Goal: Use online tool/utility: Utilize a website feature to perform a specific function

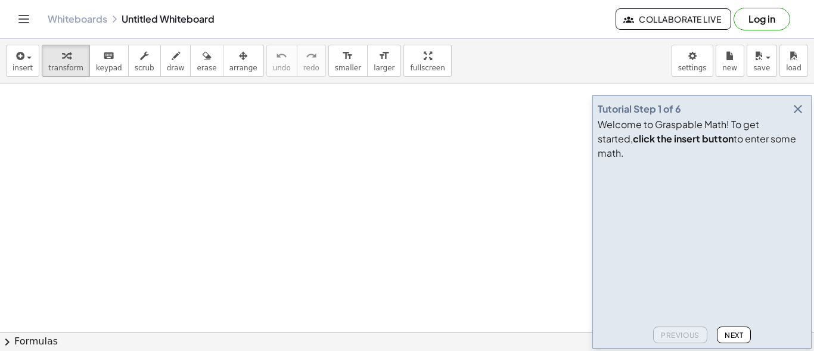
scroll to position [298, 0]
click at [733, 333] on span "Next" at bounding box center [734, 335] width 18 height 9
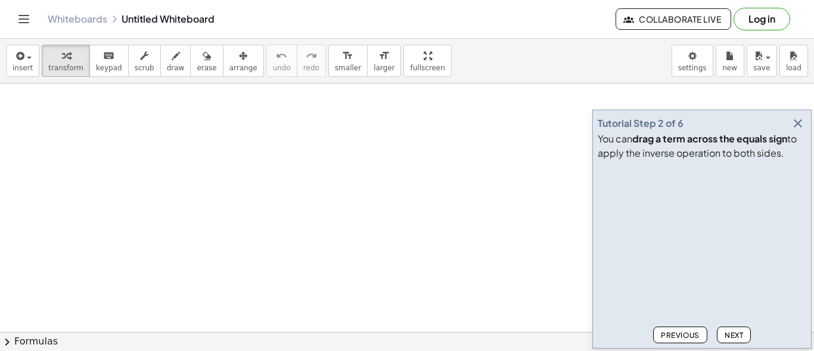
click at [733, 333] on span "Next" at bounding box center [734, 335] width 18 height 9
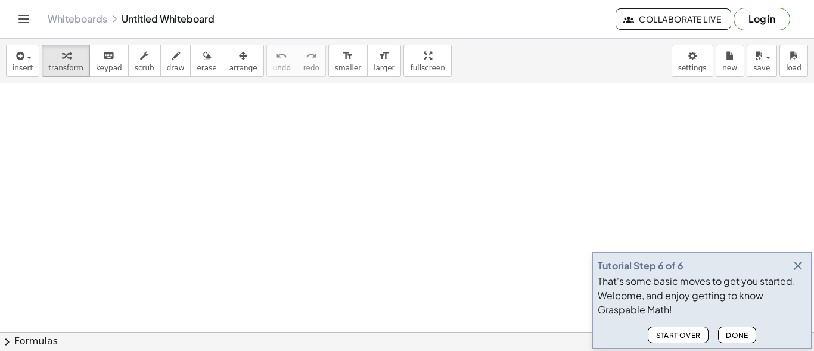
click at [733, 333] on span "Done" at bounding box center [737, 335] width 23 height 9
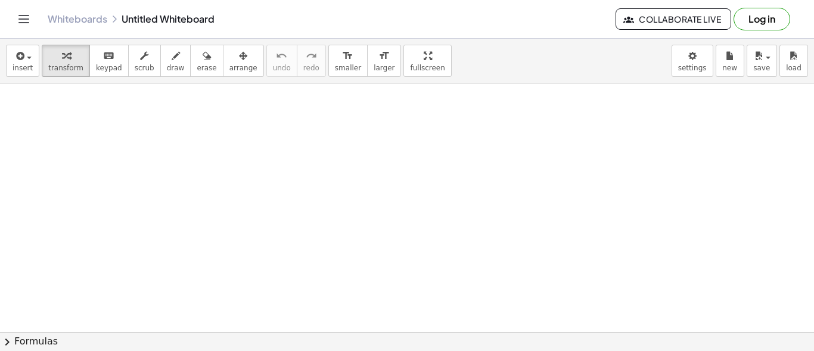
drag, startPoint x: 209, startPoint y: 159, endPoint x: 237, endPoint y: 265, distance: 109.8
click at [237, 265] on div at bounding box center [407, 72] width 814 height 575
click at [172, 60] on icon "button" at bounding box center [176, 56] width 8 height 14
drag, startPoint x: 153, startPoint y: 147, endPoint x: 159, endPoint y: 185, distance: 38.6
click at [159, 185] on div at bounding box center [407, 72] width 814 height 575
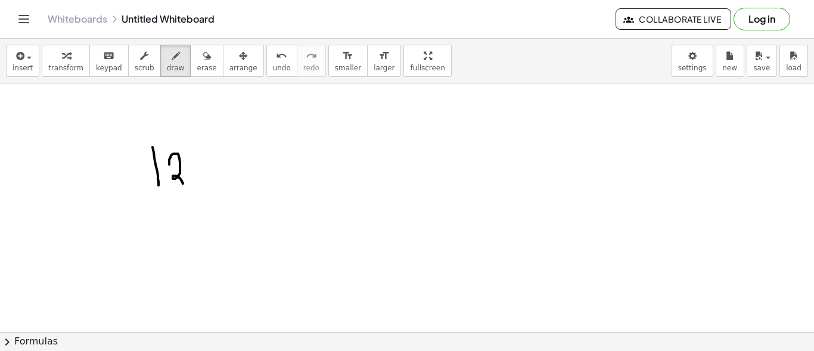
drag, startPoint x: 169, startPoint y: 165, endPoint x: 186, endPoint y: 181, distance: 23.2
click at [186, 181] on div at bounding box center [407, 72] width 814 height 575
drag, startPoint x: 202, startPoint y: 154, endPoint x: 197, endPoint y: 184, distance: 29.6
click at [197, 184] on div at bounding box center [407, 72] width 814 height 575
drag, startPoint x: 233, startPoint y: 153, endPoint x: 246, endPoint y: 181, distance: 31.2
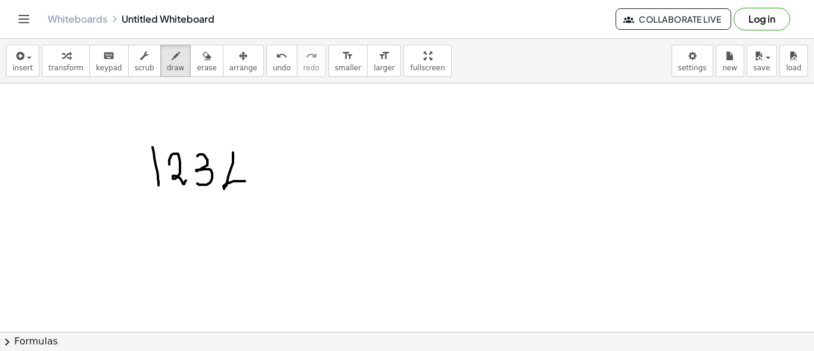
click at [246, 181] on div at bounding box center [407, 72] width 814 height 575
drag, startPoint x: 241, startPoint y: 175, endPoint x: 243, endPoint y: 203, distance: 28.1
click at [243, 203] on div at bounding box center [407, 72] width 814 height 575
drag, startPoint x: 256, startPoint y: 160, endPoint x: 265, endPoint y: 178, distance: 20.3
click at [265, 191] on div at bounding box center [407, 72] width 814 height 575
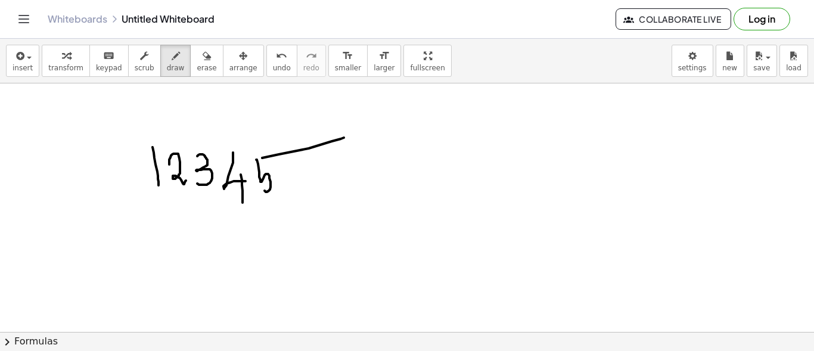
drag, startPoint x: 262, startPoint y: 158, endPoint x: 344, endPoint y: 138, distance: 84.2
click at [344, 138] on div at bounding box center [407, 72] width 814 height 575
click at [27, 57] on span "button" at bounding box center [29, 58] width 5 height 2
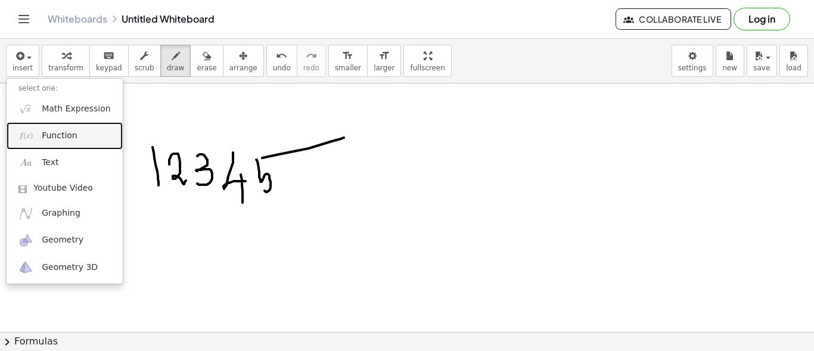
click at [65, 135] on span "Function" at bounding box center [60, 136] width 36 height 12
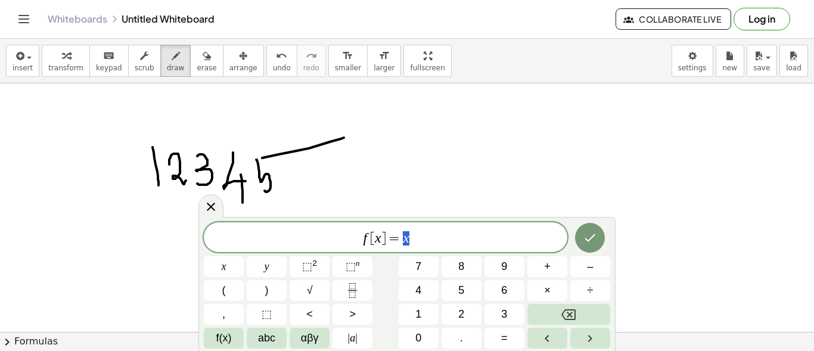
click at [432, 243] on span "f [ x ] = x" at bounding box center [386, 238] width 364 height 17
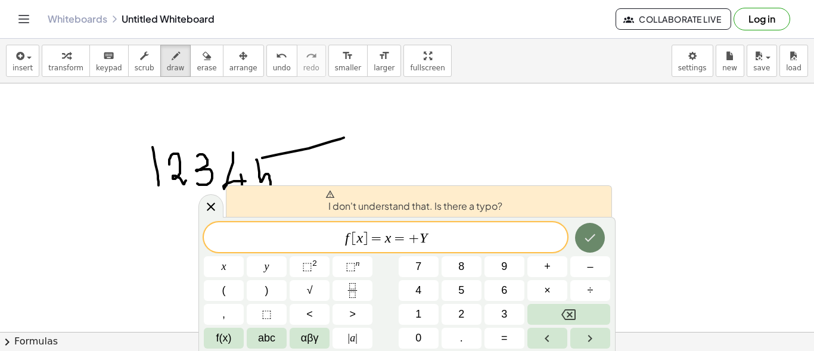
click at [589, 231] on icon "Done" at bounding box center [590, 238] width 14 height 14
drag, startPoint x: 474, startPoint y: 240, endPoint x: 306, endPoint y: 250, distance: 167.9
click at [306, 250] on div "********* f [ x ] = x = + Y" at bounding box center [386, 237] width 364 height 30
click at [369, 110] on div at bounding box center [407, 72] width 814 height 575
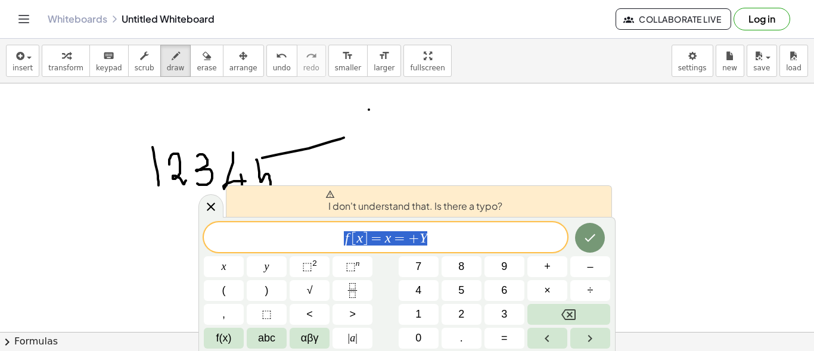
click at [371, 128] on div at bounding box center [407, 72] width 814 height 575
drag, startPoint x: 371, startPoint y: 128, endPoint x: 360, endPoint y: 124, distance: 11.9
click at [360, 124] on div at bounding box center [407, 72] width 814 height 575
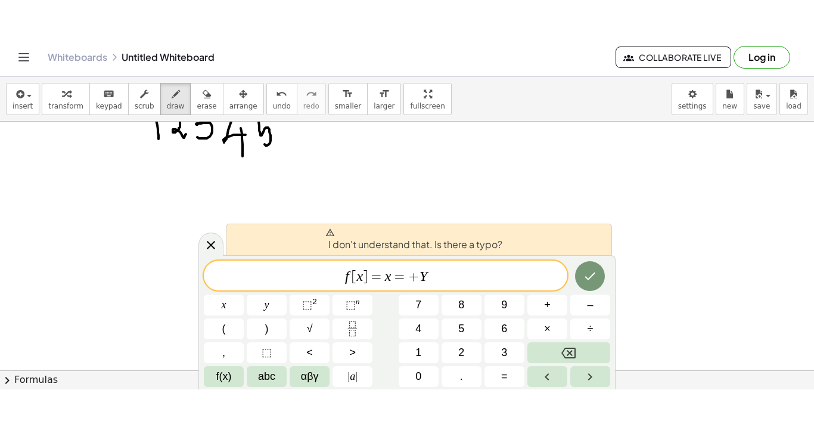
scroll to position [252, 0]
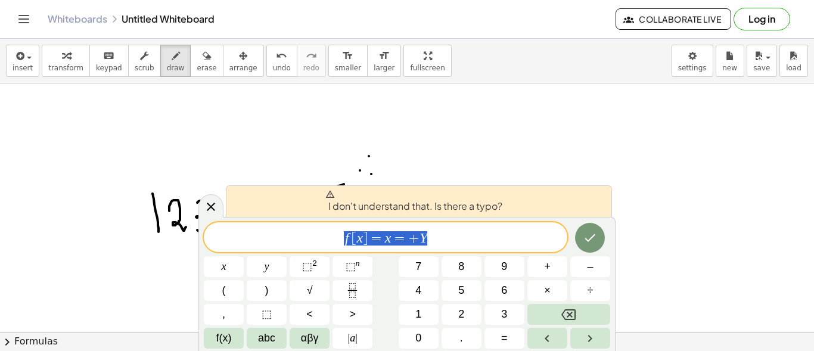
drag, startPoint x: 434, startPoint y: 243, endPoint x: 325, endPoint y: 242, distance: 108.5
click at [325, 242] on span "f [ x ] = x = + Y" at bounding box center [386, 238] width 364 height 17
click at [581, 339] on button "Right arrow" at bounding box center [591, 338] width 40 height 21
drag, startPoint x: 482, startPoint y: 238, endPoint x: 305, endPoint y: 261, distance: 177.9
click at [305, 261] on div "********* f [ x ] = x = + Y x y ⬚ 2 ⬚ n 7 8 9 + – ( ) √ 4 5 6 × ÷ , ⬚ < > 1 2 3…" at bounding box center [407, 285] width 407 height 126
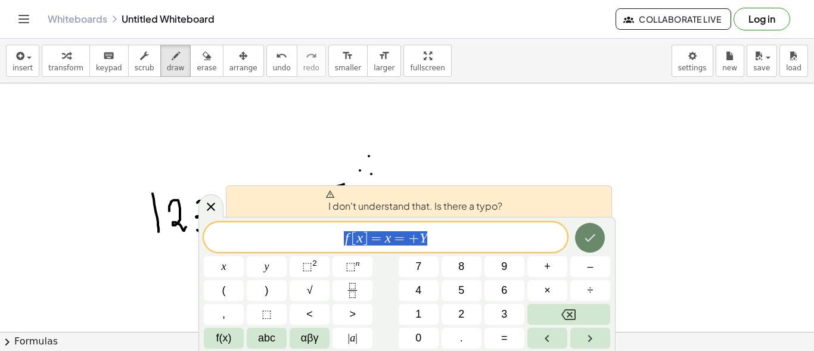
click at [595, 242] on icon "Done" at bounding box center [590, 238] width 14 height 14
click at [470, 236] on span "f [ x ] = ​ x = + Y" at bounding box center [386, 238] width 364 height 17
click at [209, 206] on icon at bounding box center [211, 207] width 8 height 8
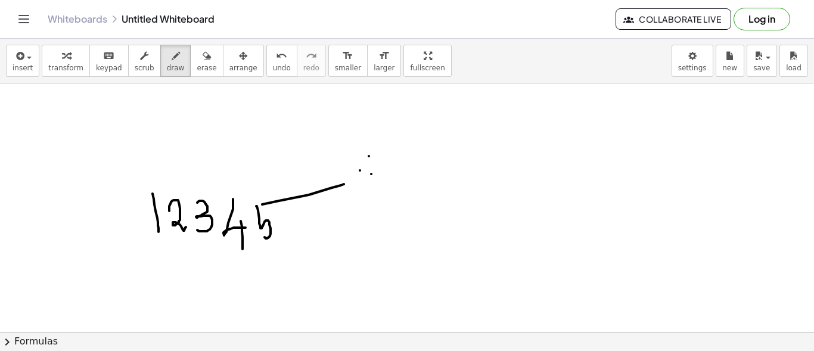
drag, startPoint x: 417, startPoint y: 253, endPoint x: 404, endPoint y: 252, distance: 13.2
click at [417, 252] on div at bounding box center [407, 205] width 814 height 746
drag, startPoint x: 403, startPoint y: 63, endPoint x: 403, endPoint y: 114, distance: 51.9
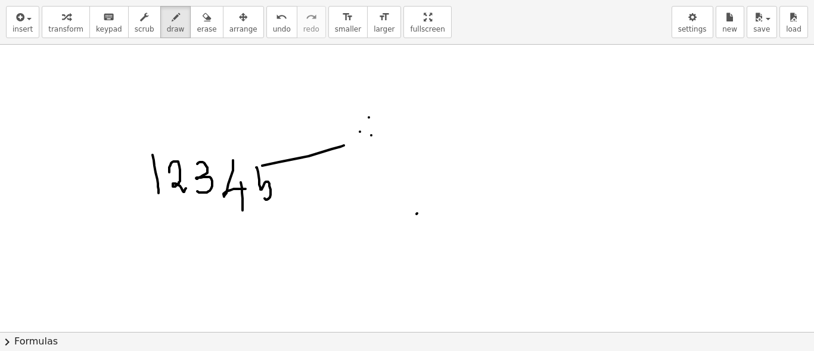
click at [403, 114] on div "insert select one: Math Expression Function Text Youtube Video Graphing Geometr…" at bounding box center [407, 175] width 814 height 351
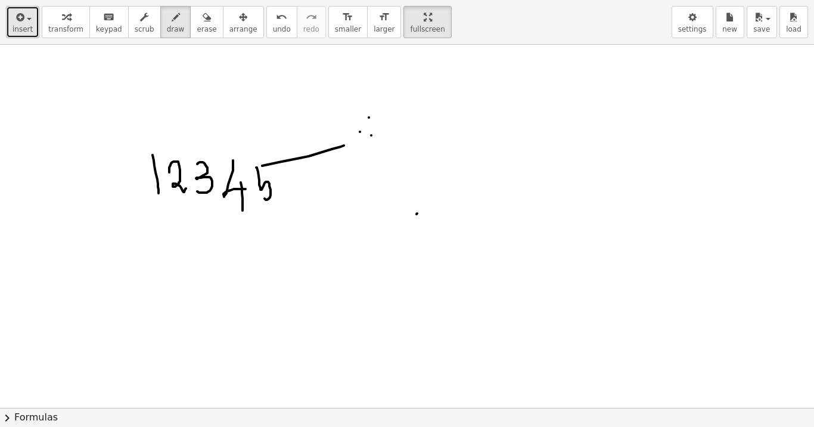
click at [27, 28] on span "insert" at bounding box center [23, 29] width 20 height 8
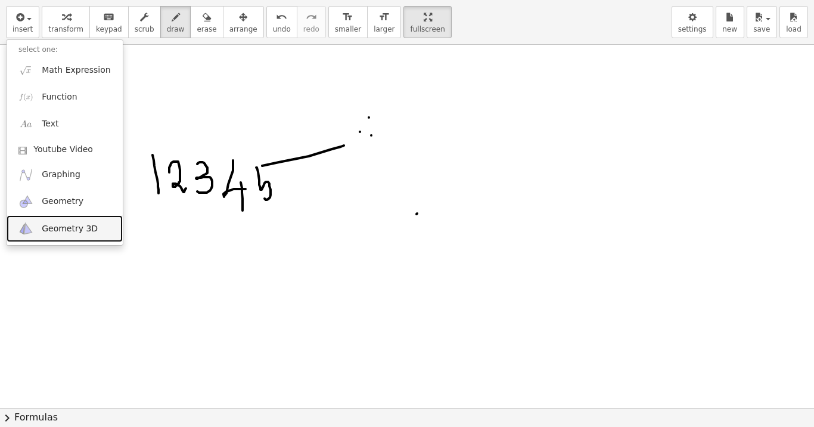
click at [80, 231] on span "Geometry 3D" at bounding box center [70, 229] width 56 height 12
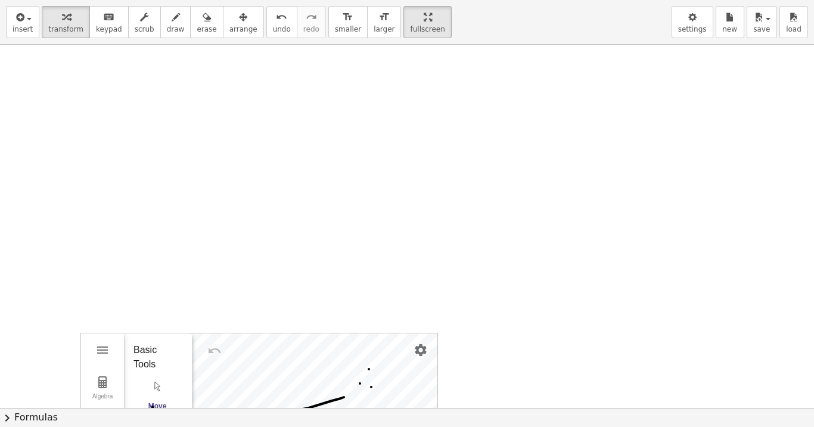
scroll to position [163, 0]
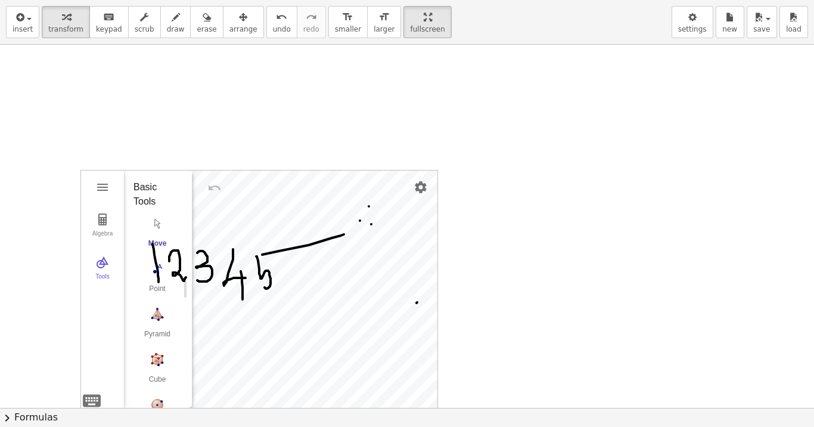
click at [444, 136] on div "Algebra Tools GeoGebra 3D Calculator Basic Tools Move Point Pyramid Cube Sphere…" at bounding box center [407, 255] width 814 height 746
click at [157, 288] on div "Point" at bounding box center [158, 292] width 48 height 17
click at [171, 234] on button "Move" at bounding box center [158, 234] width 48 height 43
click at [103, 228] on button "Algebra" at bounding box center [102, 225] width 43 height 43
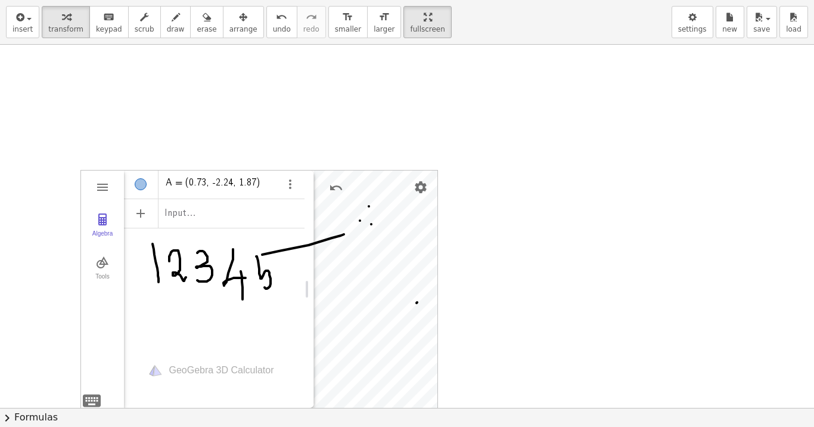
drag, startPoint x: 190, startPoint y: 230, endPoint x: 311, endPoint y: 265, distance: 126.6
click at [311, 265] on div "3D Calculator" at bounding box center [310, 288] width 10 height 237
click at [311, 302] on div "Algebra Tools A = (0.73, -2.24, 1.87) Input… GeoGebra 3D Calculator Basic Tools…" at bounding box center [259, 288] width 356 height 237
click at [426, 180] on img "Settings" at bounding box center [421, 187] width 14 height 14
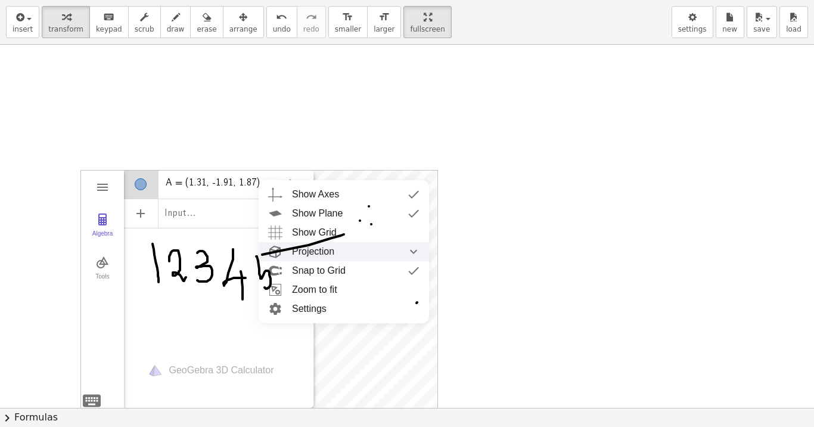
click at [318, 253] on span "Projection" at bounding box center [313, 251] width 42 height 19
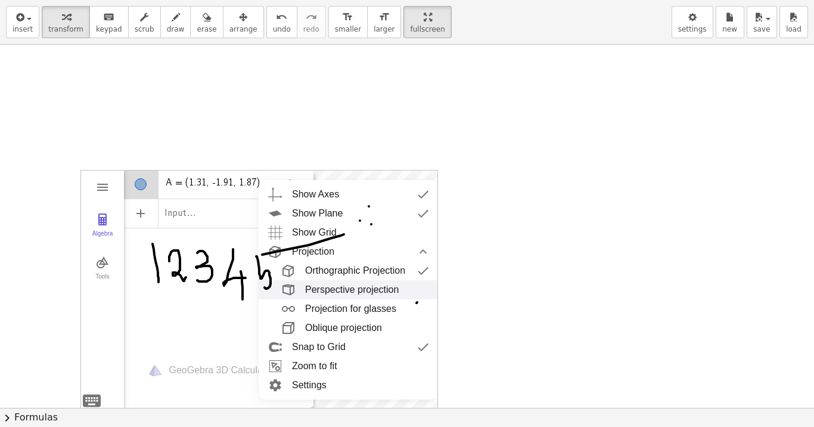
click at [328, 296] on div "Perspective projection" at bounding box center [352, 289] width 94 height 19
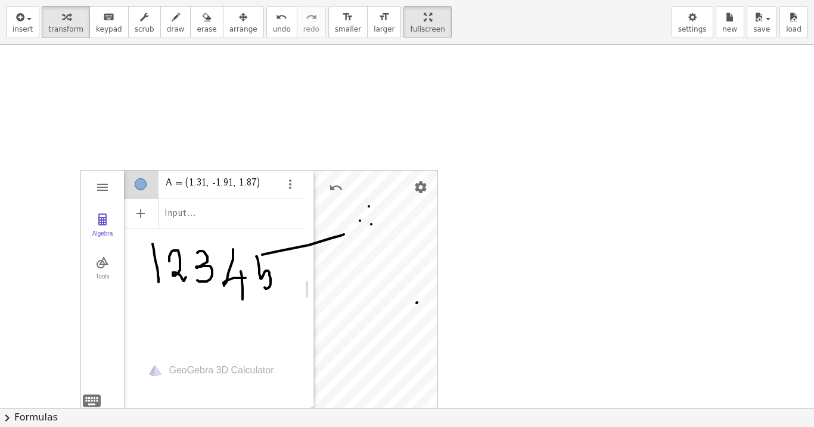
click at [525, 243] on div "Algebra Tools A = (1.31, -1.91, 1.87) Input… GeoGebra 3D Calculator Basic Tools…" at bounding box center [407, 255] width 814 height 746
drag, startPoint x: 529, startPoint y: 223, endPoint x: 505, endPoint y: 289, distance: 70.5
click at [505, 289] on div at bounding box center [407, 255] width 814 height 746
click at [96, 32] on span "keypad" at bounding box center [109, 29] width 26 height 8
click at [128, 24] on button "scrub" at bounding box center [144, 22] width 33 height 32
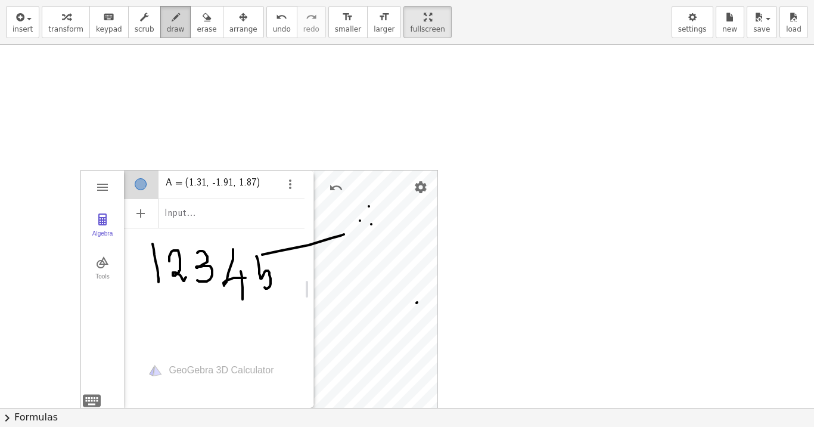
click at [172, 22] on icon "button" at bounding box center [176, 17] width 8 height 14
drag, startPoint x: 187, startPoint y: 74, endPoint x: 210, endPoint y: 82, distance: 25.1
click at [210, 92] on div at bounding box center [407, 255] width 814 height 746
drag, startPoint x: 211, startPoint y: 77, endPoint x: 243, endPoint y: 94, distance: 35.5
click at [243, 101] on div at bounding box center [407, 255] width 814 height 746
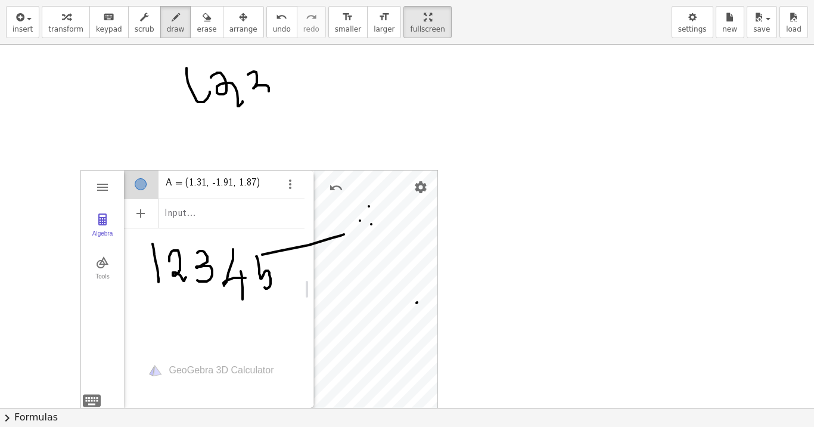
drag, startPoint x: 257, startPoint y: 83, endPoint x: 256, endPoint y: 97, distance: 13.8
click at [256, 97] on div at bounding box center [407, 255] width 814 height 746
drag, startPoint x: 171, startPoint y: 20, endPoint x: 178, endPoint y: 25, distance: 8.6
click at [174, 21] on button "draw" at bounding box center [175, 22] width 31 height 32
click at [197, 25] on span "erase" at bounding box center [207, 29] width 20 height 8
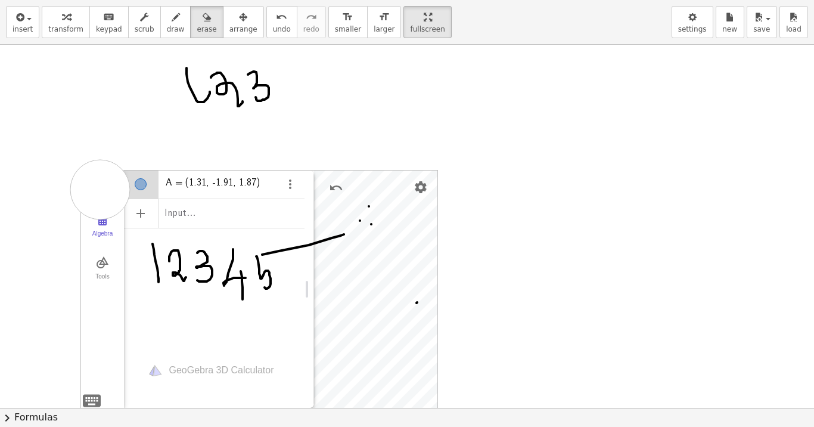
click at [100, 190] on div at bounding box center [407, 255] width 814 height 746
click at [108, 182] on div at bounding box center [407, 255] width 814 height 746
click at [103, 218] on div at bounding box center [407, 255] width 814 height 746
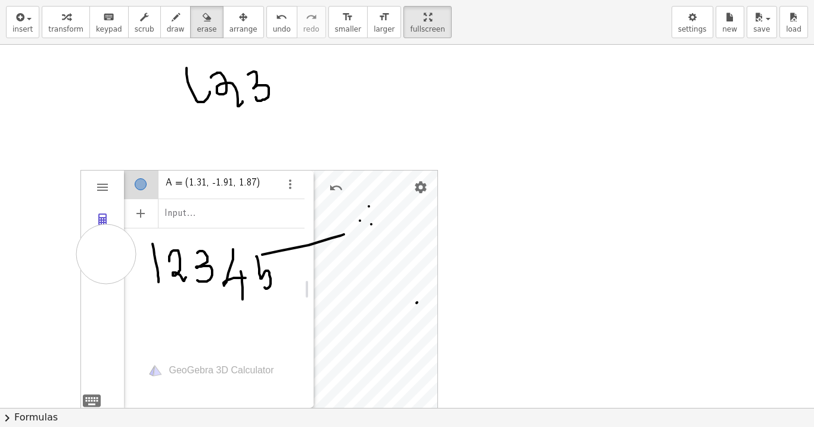
click at [106, 254] on div at bounding box center [407, 255] width 814 height 746
click at [110, 278] on div at bounding box center [407, 255] width 814 height 746
click at [107, 275] on div at bounding box center [407, 255] width 814 height 746
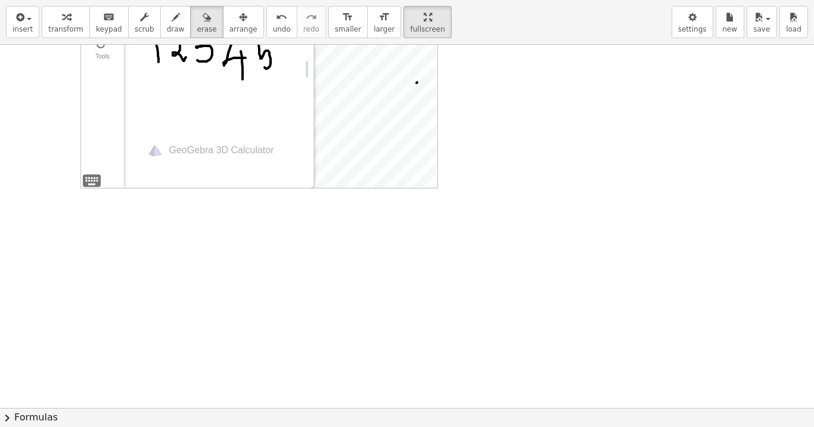
click at [93, 181] on div at bounding box center [407, 206] width 814 height 1089
drag, startPoint x: 93, startPoint y: 181, endPoint x: 392, endPoint y: 220, distance: 301.8
click at [392, 220] on div at bounding box center [407, 206] width 814 height 1089
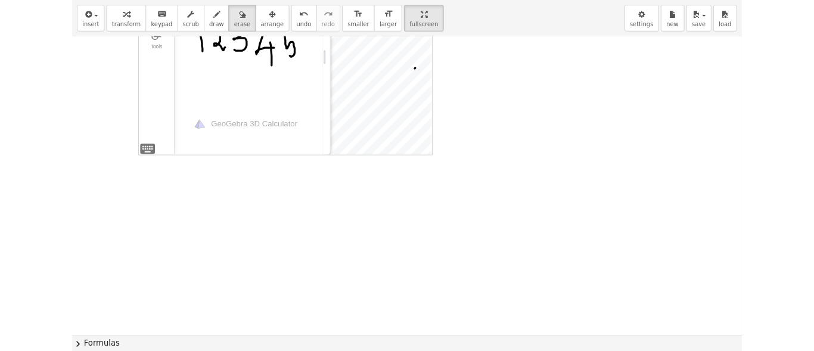
scroll to position [144, 0]
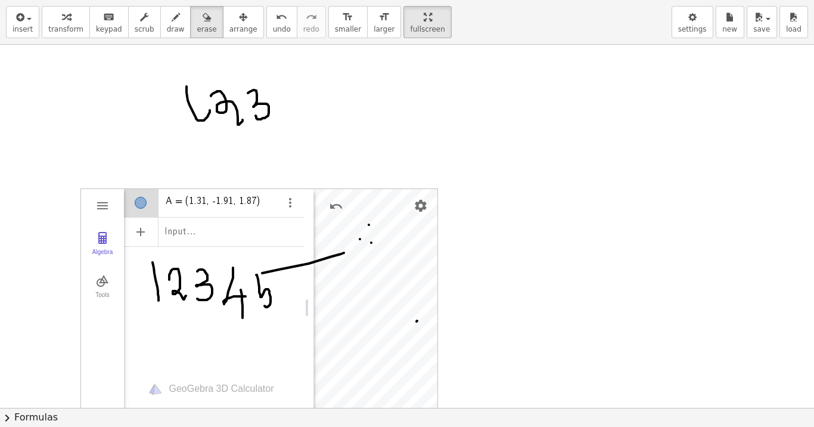
drag, startPoint x: 328, startPoint y: 207, endPoint x: 328, endPoint y: 156, distance: 51.9
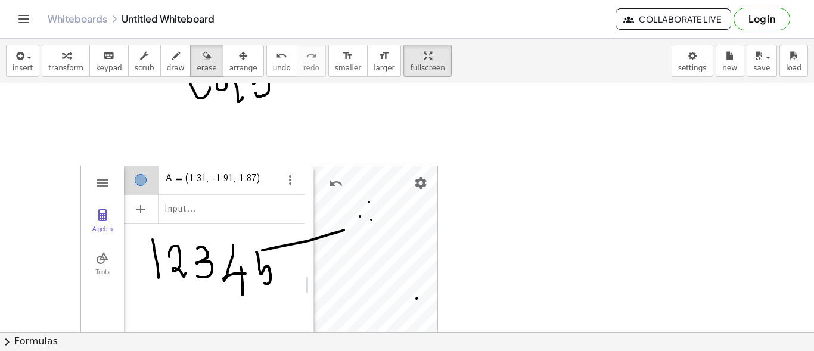
scroll to position [263, 0]
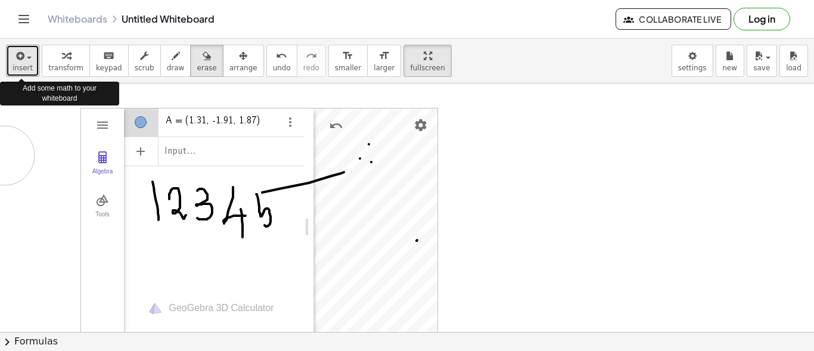
drag, startPoint x: 26, startPoint y: 61, endPoint x: 4, endPoint y: 156, distance: 97.8
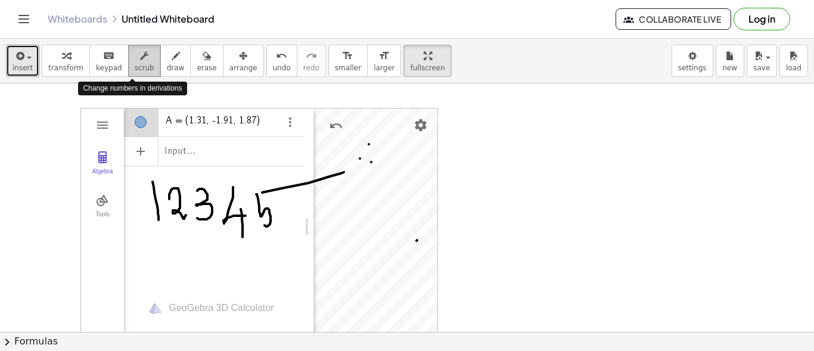
click at [138, 72] on span "scrub" at bounding box center [145, 68] width 20 height 8
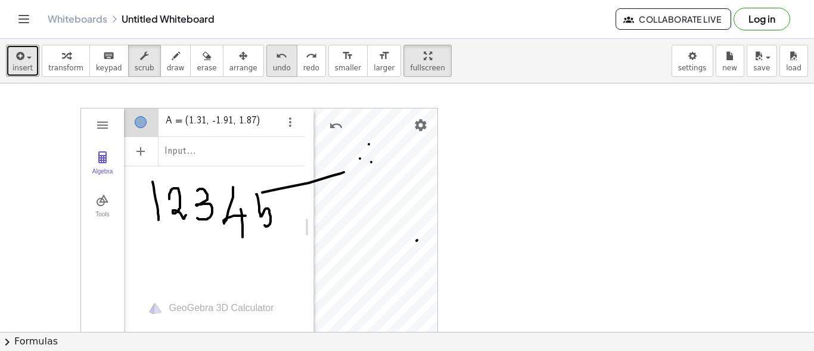
click at [266, 74] on button "undo undo" at bounding box center [281, 61] width 31 height 32
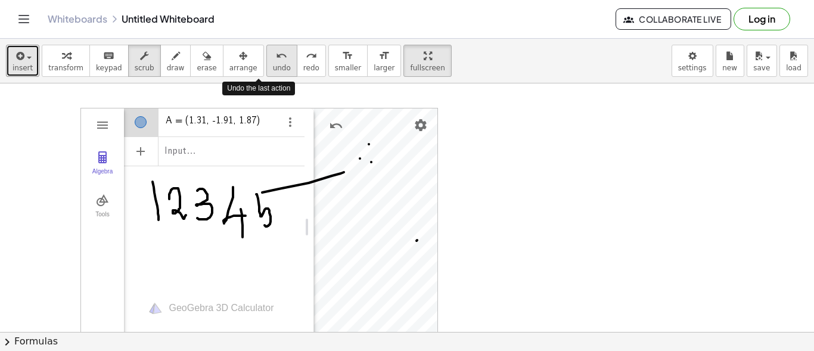
click at [266, 74] on button "undo undo" at bounding box center [281, 61] width 31 height 32
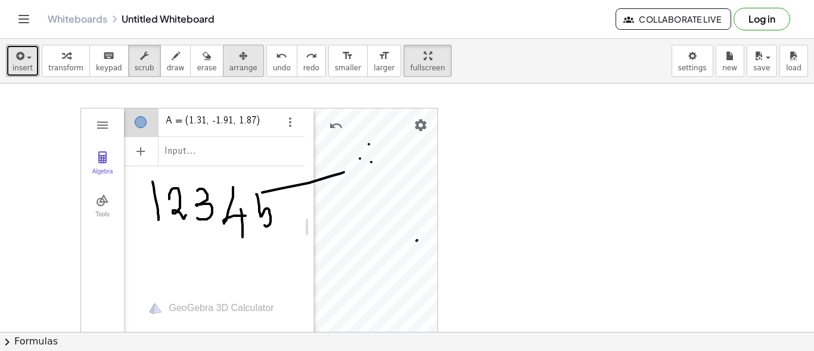
click at [230, 67] on span "arrange" at bounding box center [244, 68] width 28 height 8
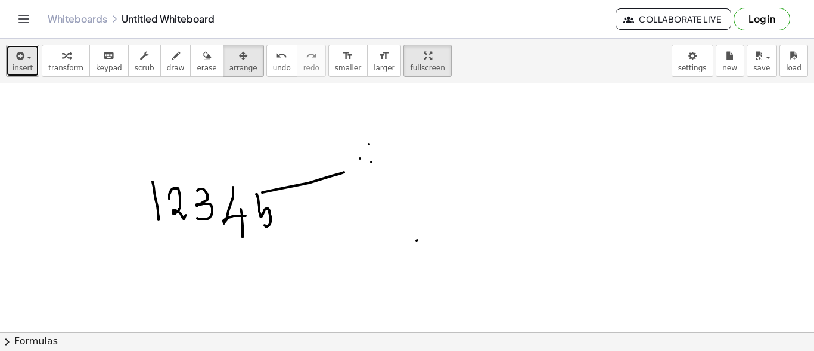
click at [27, 60] on div "button" at bounding box center [23, 55] width 20 height 14
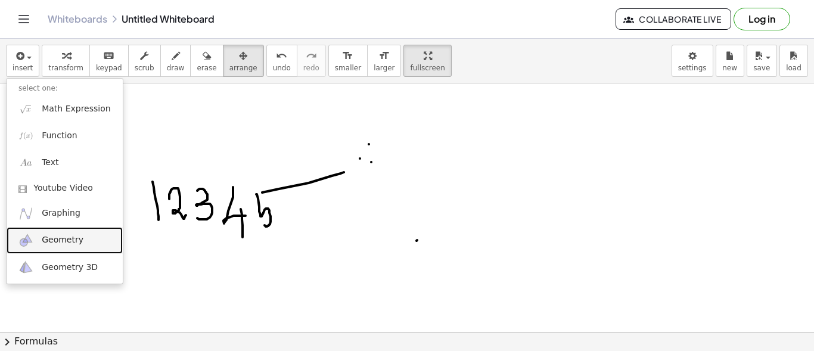
click at [76, 240] on span "Geometry" at bounding box center [63, 240] width 42 height 12
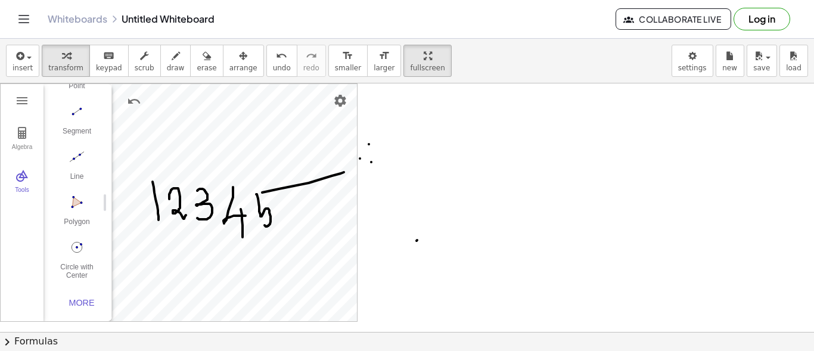
scroll to position [123, 0]
click at [74, 205] on button "Polygon" at bounding box center [77, 212] width 48 height 43
click at [343, 105] on img "Settings" at bounding box center [340, 101] width 14 height 14
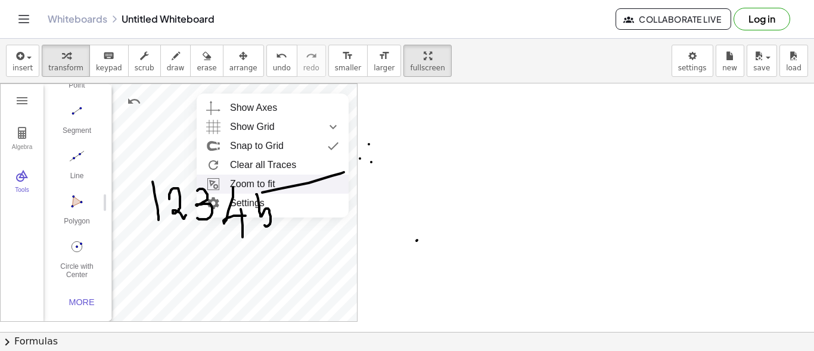
click at [254, 182] on li "Zoom to fit" at bounding box center [273, 184] width 152 height 19
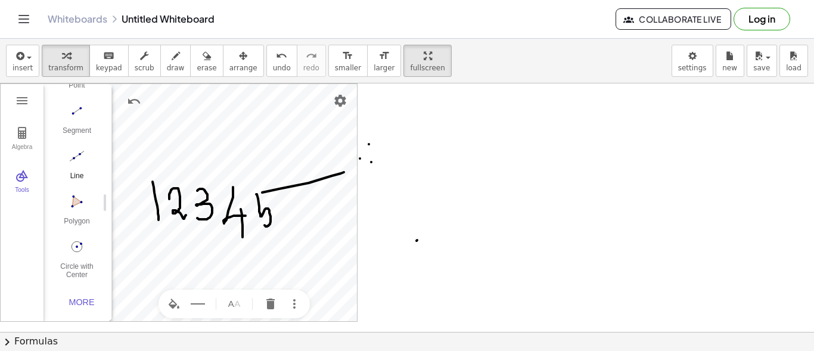
click at [79, 161] on button "Line" at bounding box center [77, 167] width 48 height 43
click at [73, 207] on button "Polygon" at bounding box center [77, 212] width 48 height 43
click at [230, 67] on span "arrange" at bounding box center [244, 68] width 28 height 8
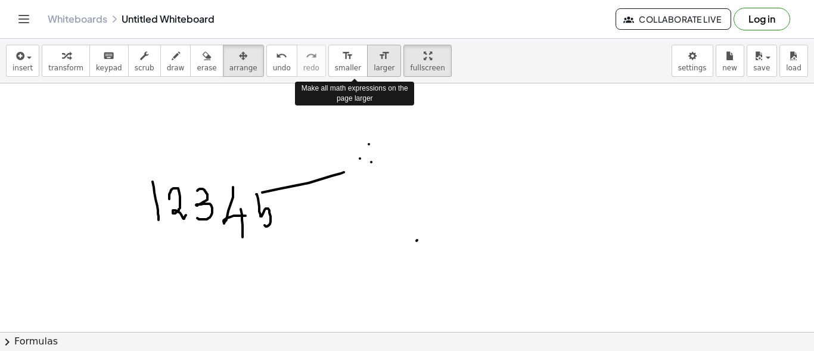
click at [374, 69] on span "larger" at bounding box center [384, 68] width 21 height 8
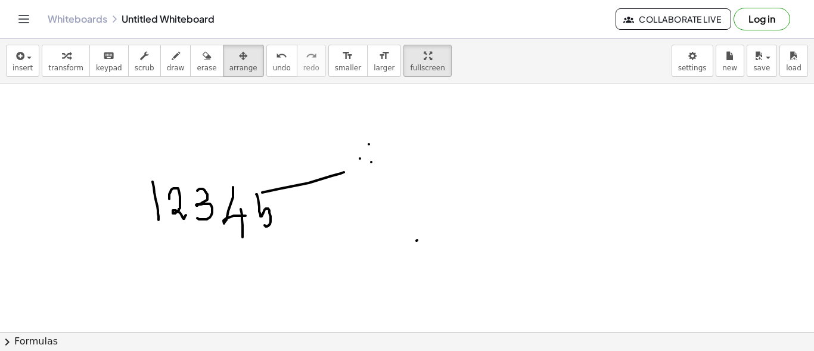
click at [379, 61] on icon "format_size" at bounding box center [384, 56] width 11 height 14
